Goal: Book appointment/travel/reservation

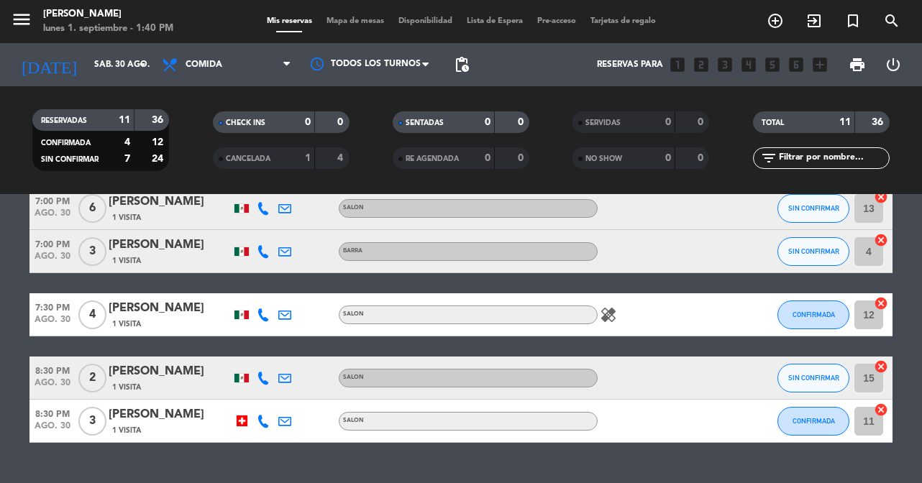
scroll to position [459, 0]
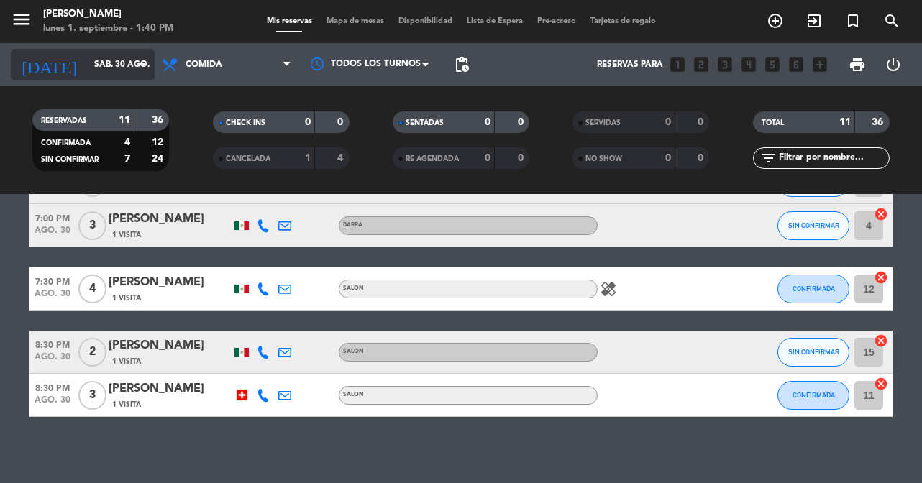
click at [142, 63] on icon "arrow_drop_down" at bounding box center [142, 64] width 17 height 17
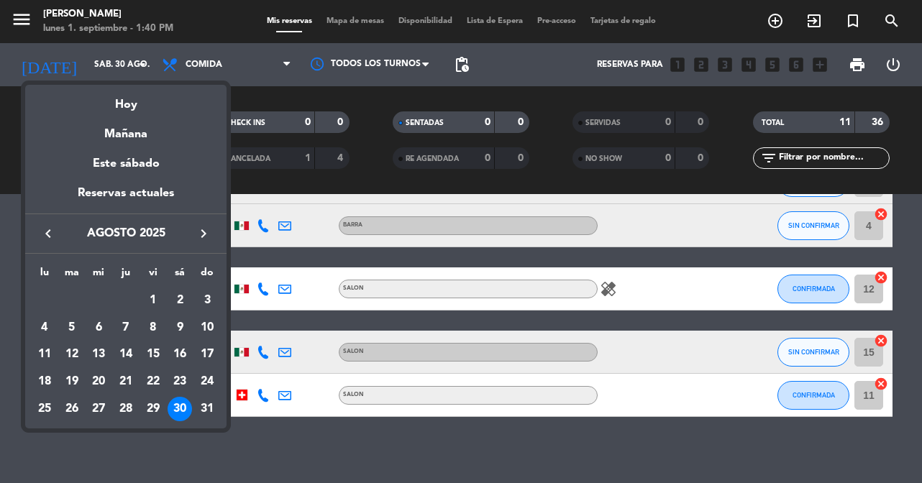
click at [206, 242] on icon "keyboard_arrow_right" at bounding box center [203, 233] width 17 height 17
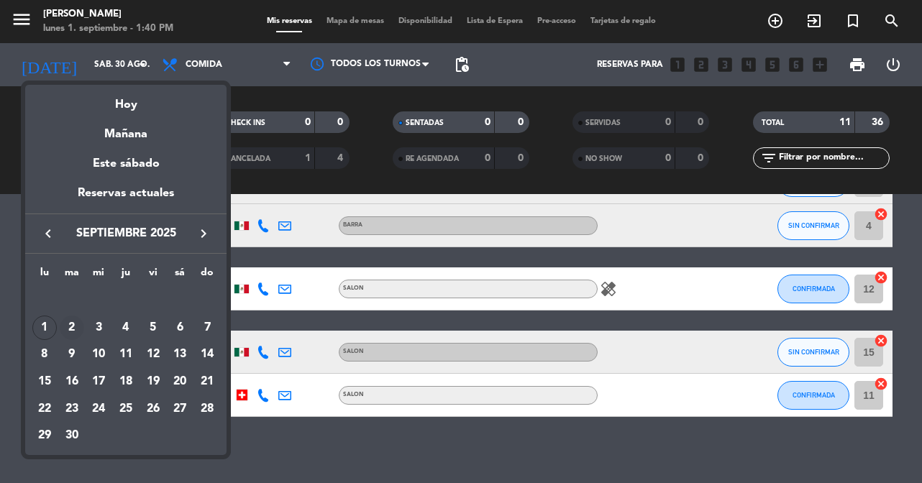
click at [76, 327] on div "2" at bounding box center [72, 328] width 24 height 24
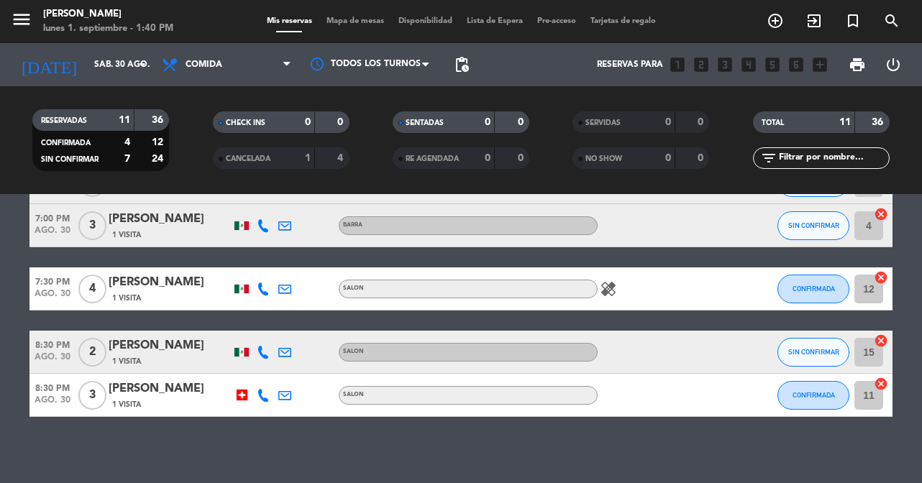
type input "[DATE] sep."
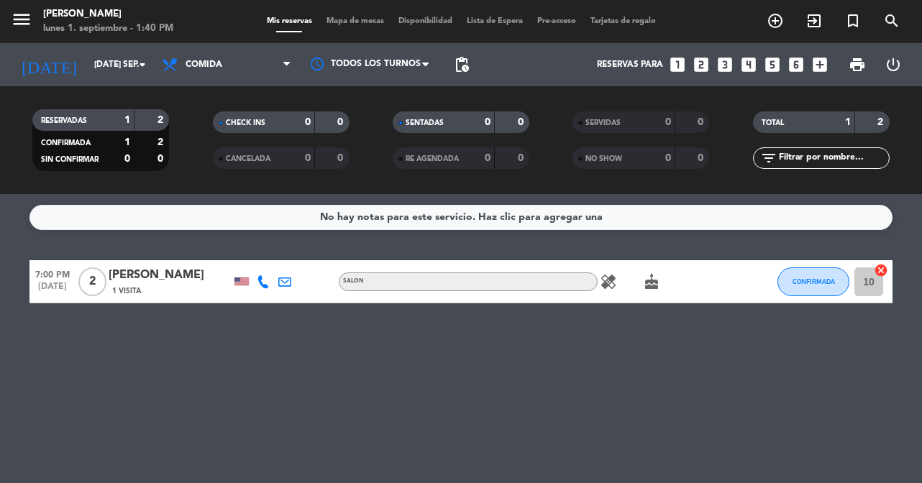
click at [725, 65] on icon "looks_3" at bounding box center [725, 64] width 19 height 19
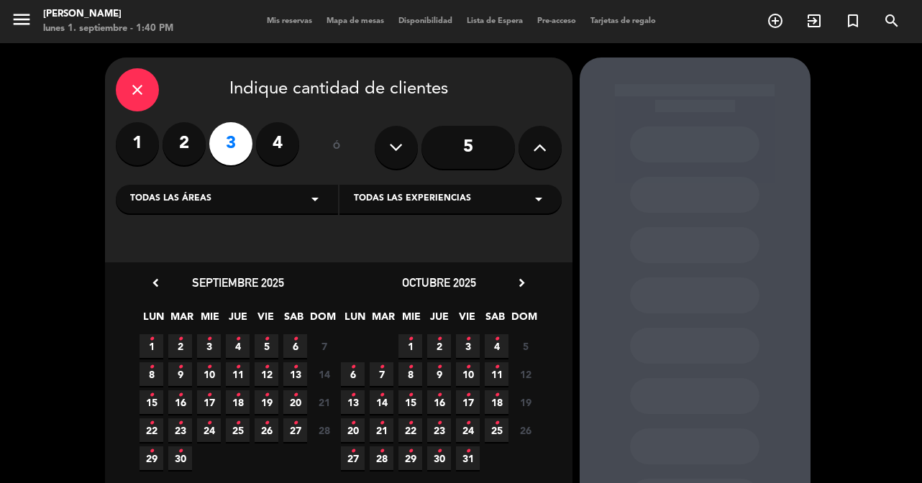
click at [206, 344] on span "3 •" at bounding box center [209, 346] width 24 height 24
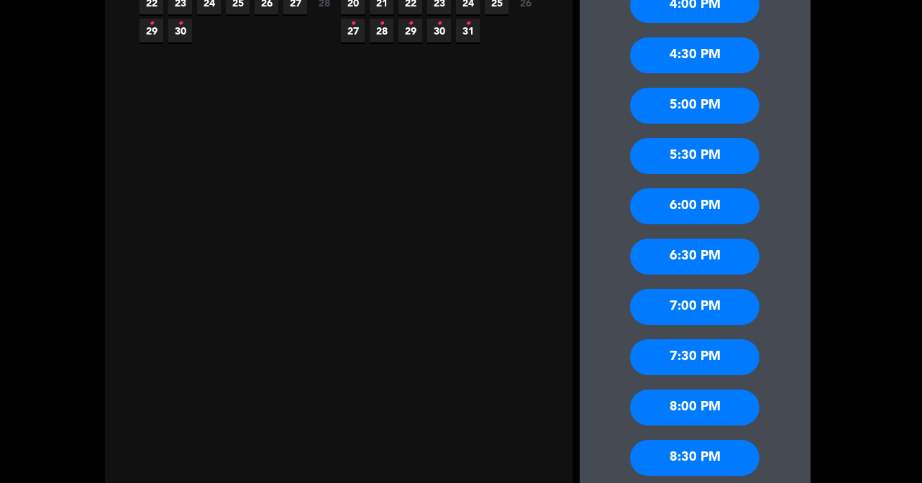
scroll to position [434, 0]
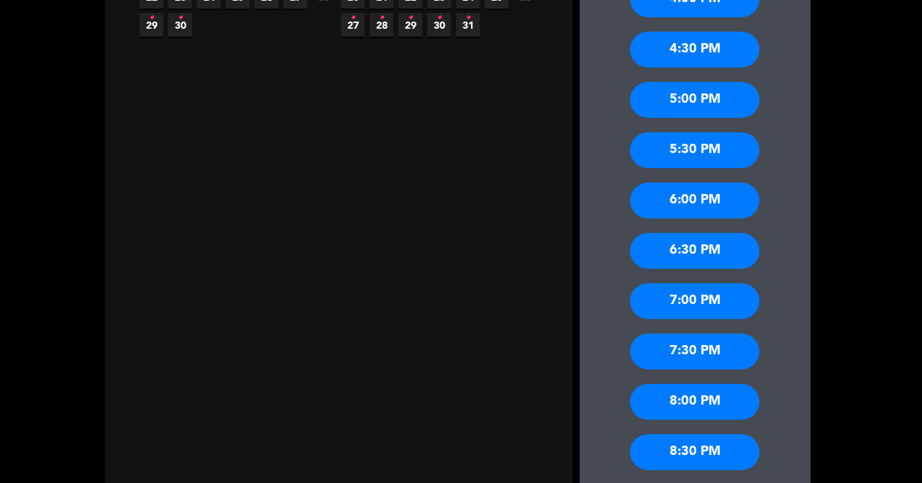
click at [701, 350] on div "7:30 PM" at bounding box center [694, 352] width 129 height 36
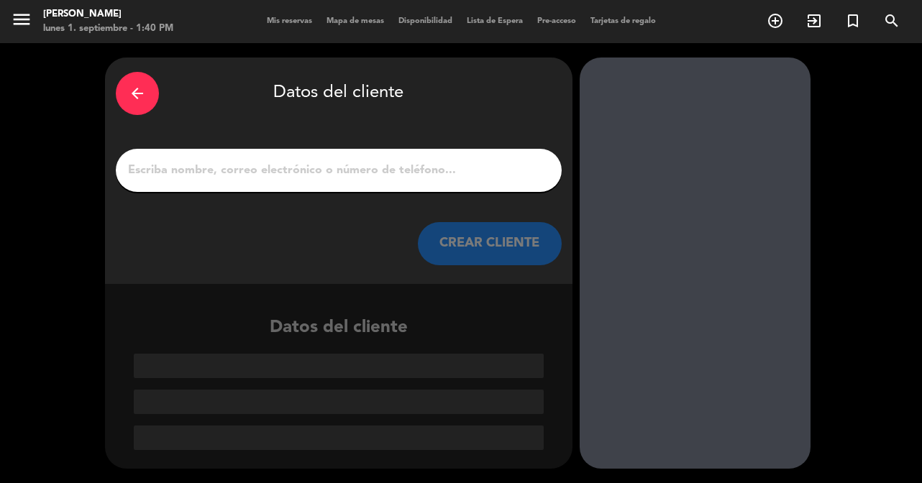
click at [426, 169] on input "1" at bounding box center [339, 170] width 424 height 20
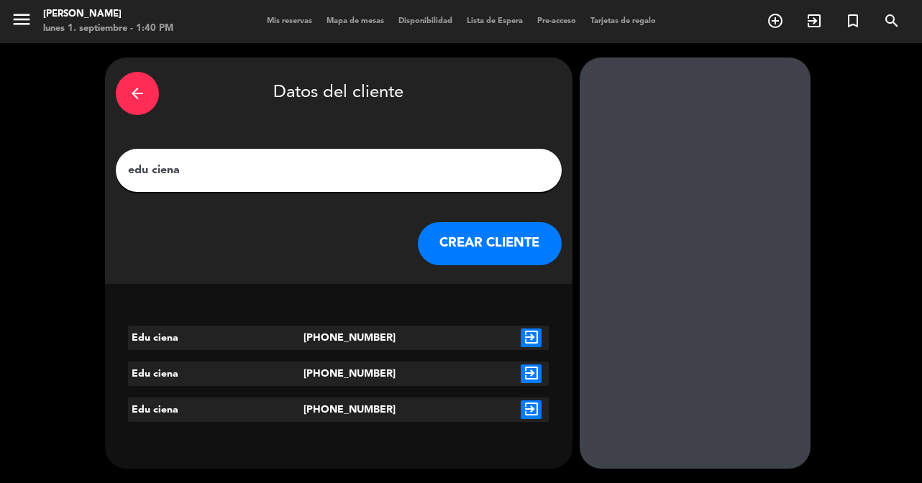
type input "edu ciena"
click at [527, 337] on icon "exit_to_app" at bounding box center [531, 338] width 21 height 19
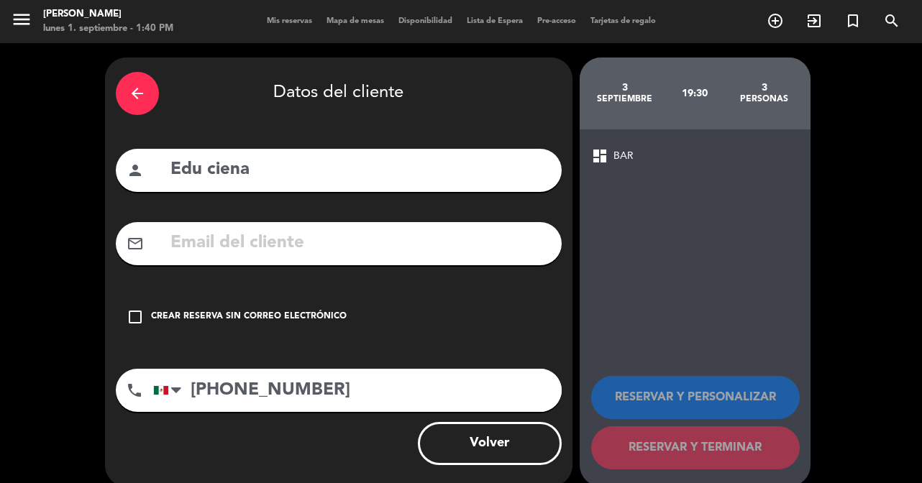
click at [133, 309] on icon "check_box_outline_blank" at bounding box center [135, 317] width 17 height 17
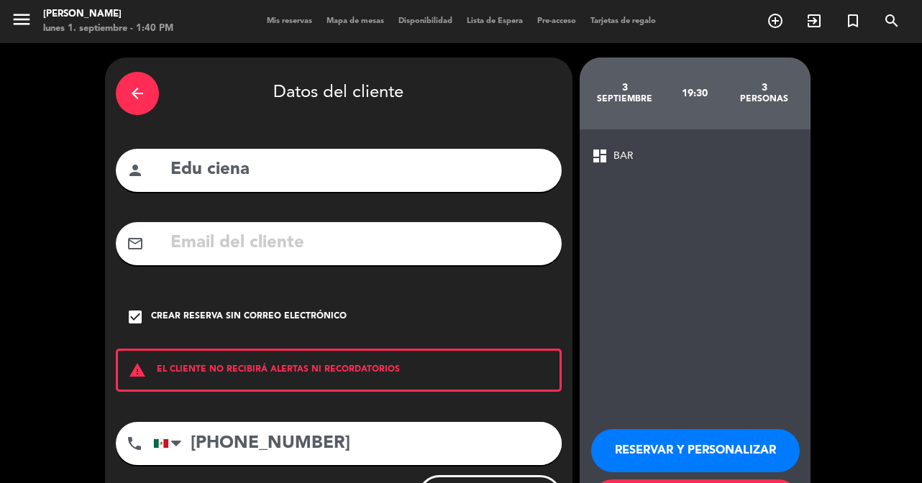
click at [601, 162] on span "dashboard" at bounding box center [599, 155] width 17 height 17
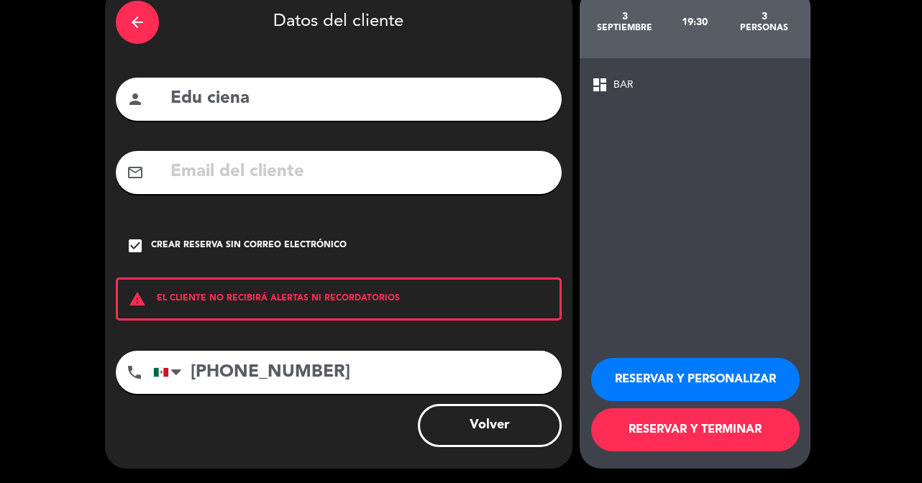
click at [633, 385] on button "RESERVAR Y PERSONALIZAR" at bounding box center [695, 379] width 209 height 43
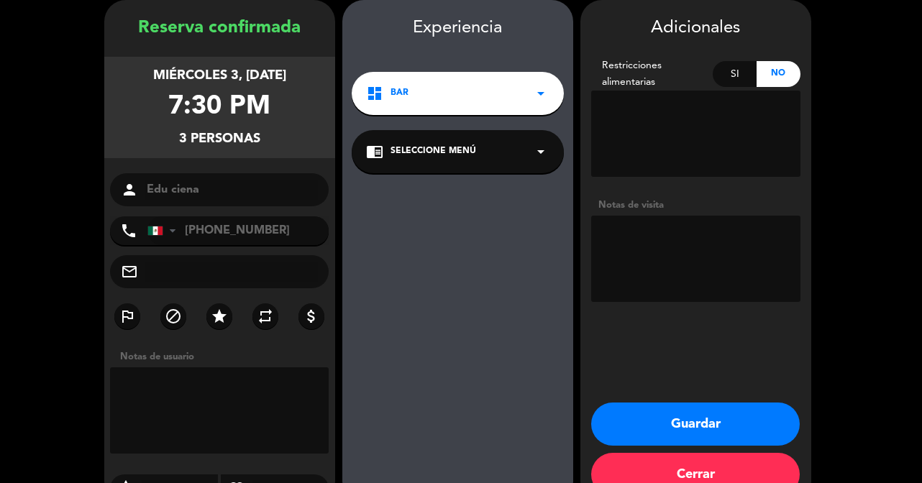
scroll to position [92, 0]
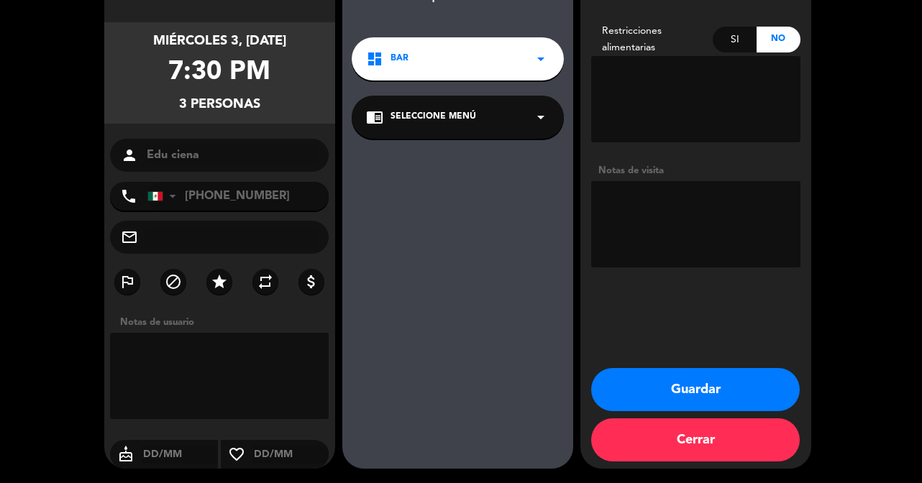
click at [698, 391] on button "Guardar" at bounding box center [695, 389] width 209 height 43
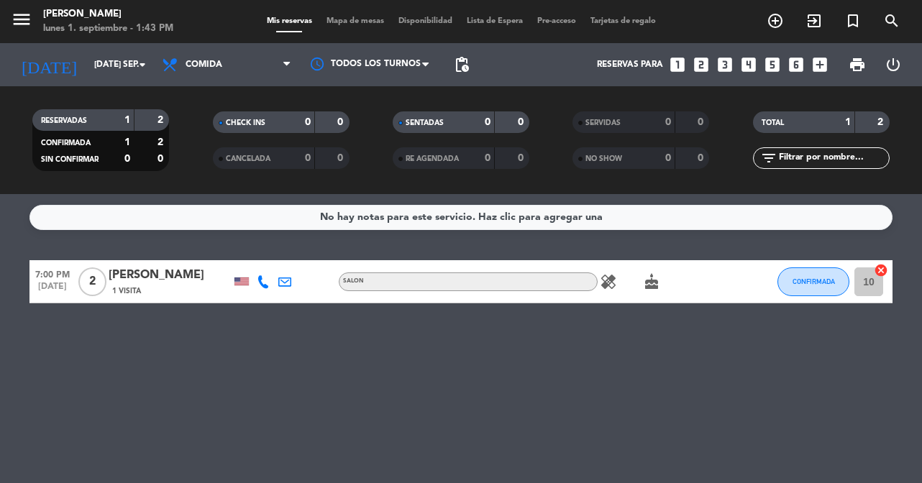
click at [529, 393] on div "No hay notas para este servicio. Haz clic para agregar una 7:00 PM [DATE] 2 [PE…" at bounding box center [461, 338] width 922 height 289
